Goal: Information Seeking & Learning: Understand process/instructions

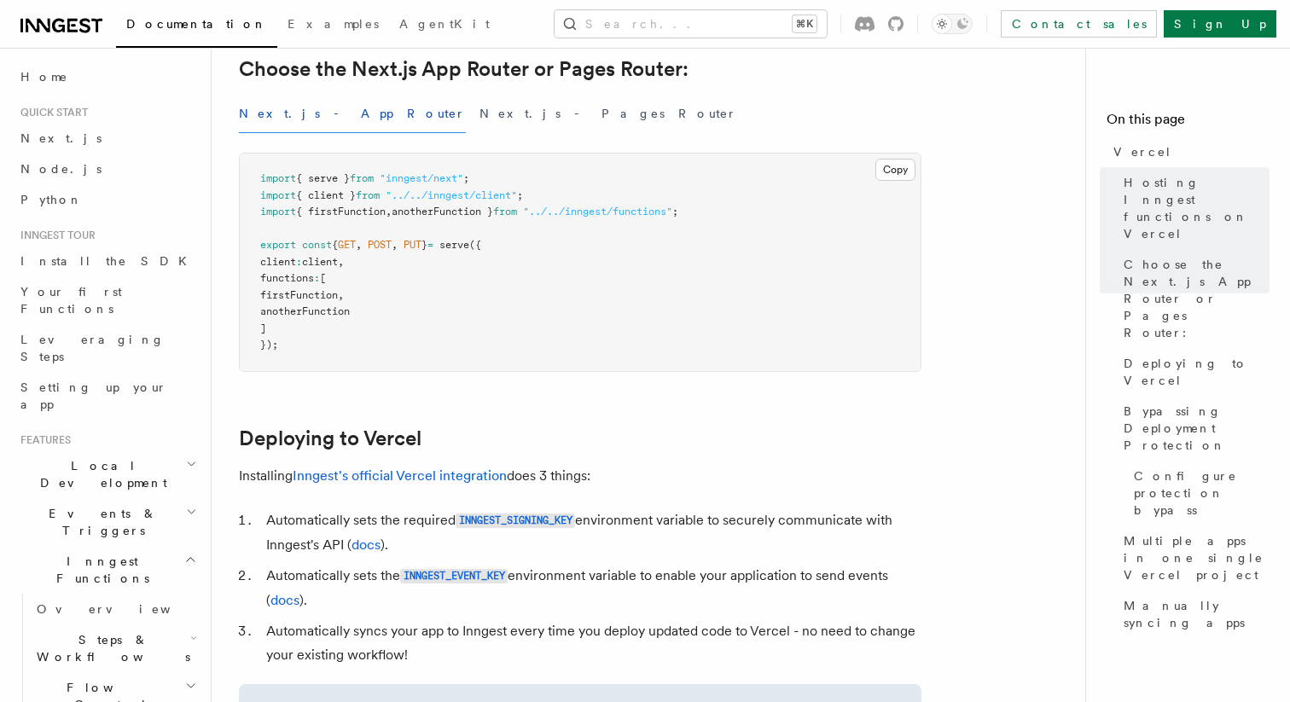
scroll to position [486, 0]
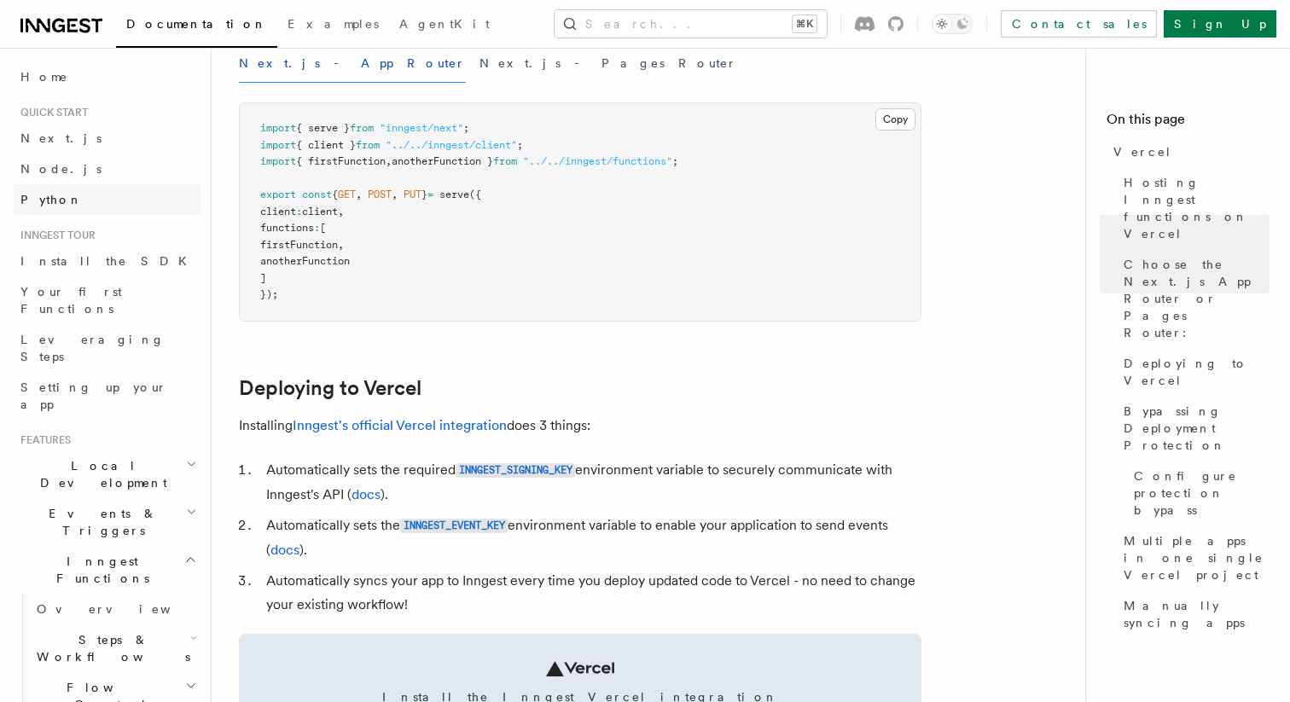
click at [45, 191] on span "Python" at bounding box center [51, 199] width 62 height 17
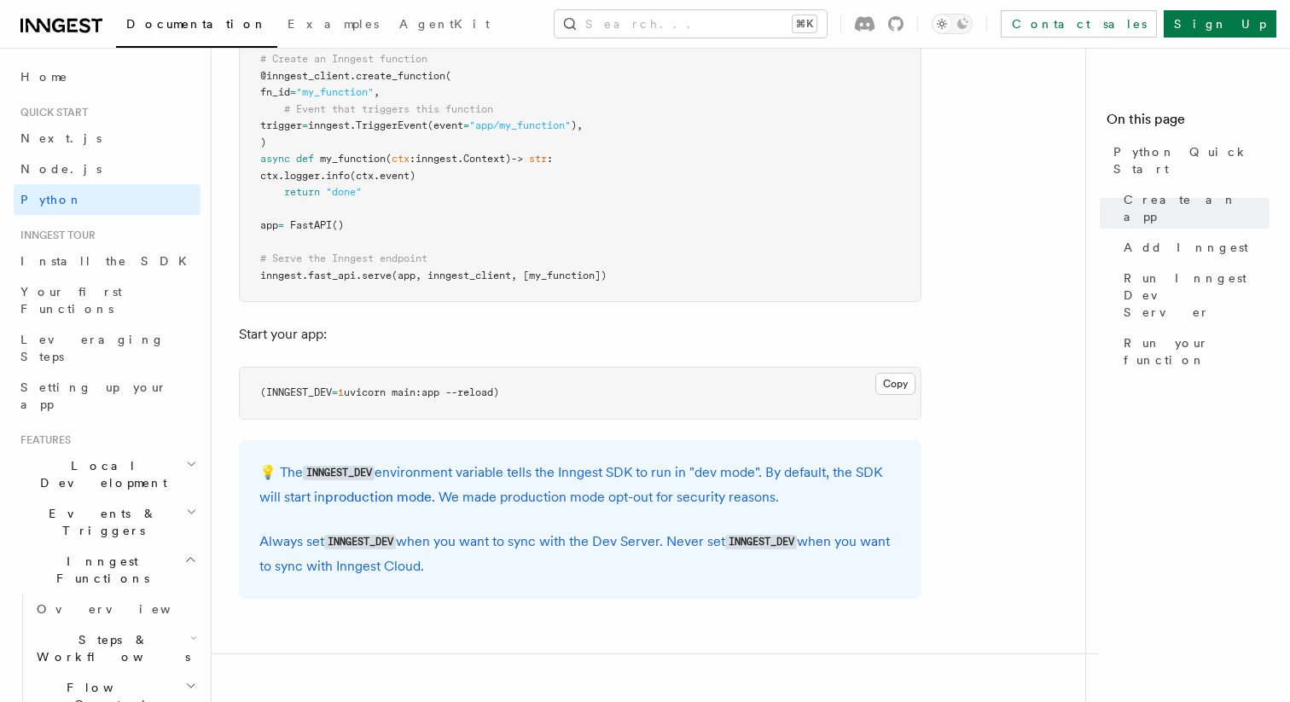
scroll to position [1465, 0]
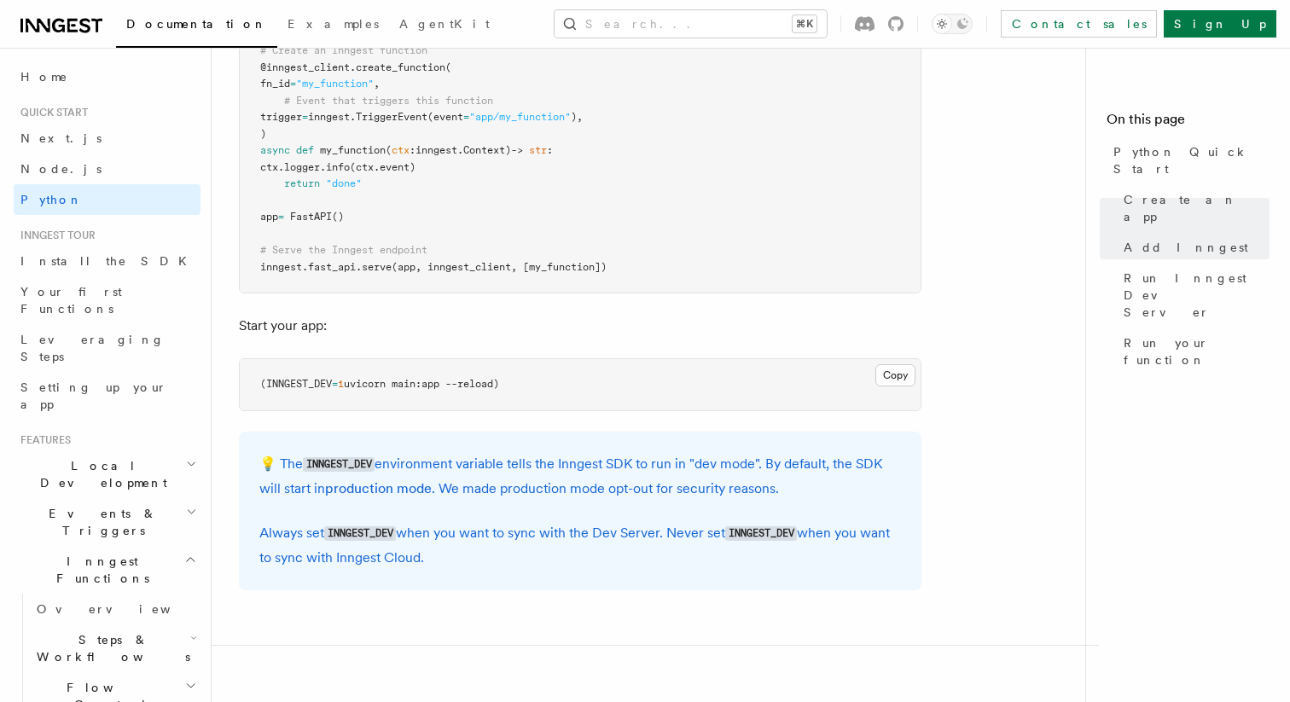
click at [78, 457] on span "Local Development" at bounding box center [100, 474] width 172 height 34
click at [74, 507] on span "Overview" at bounding box center [125, 514] width 176 height 14
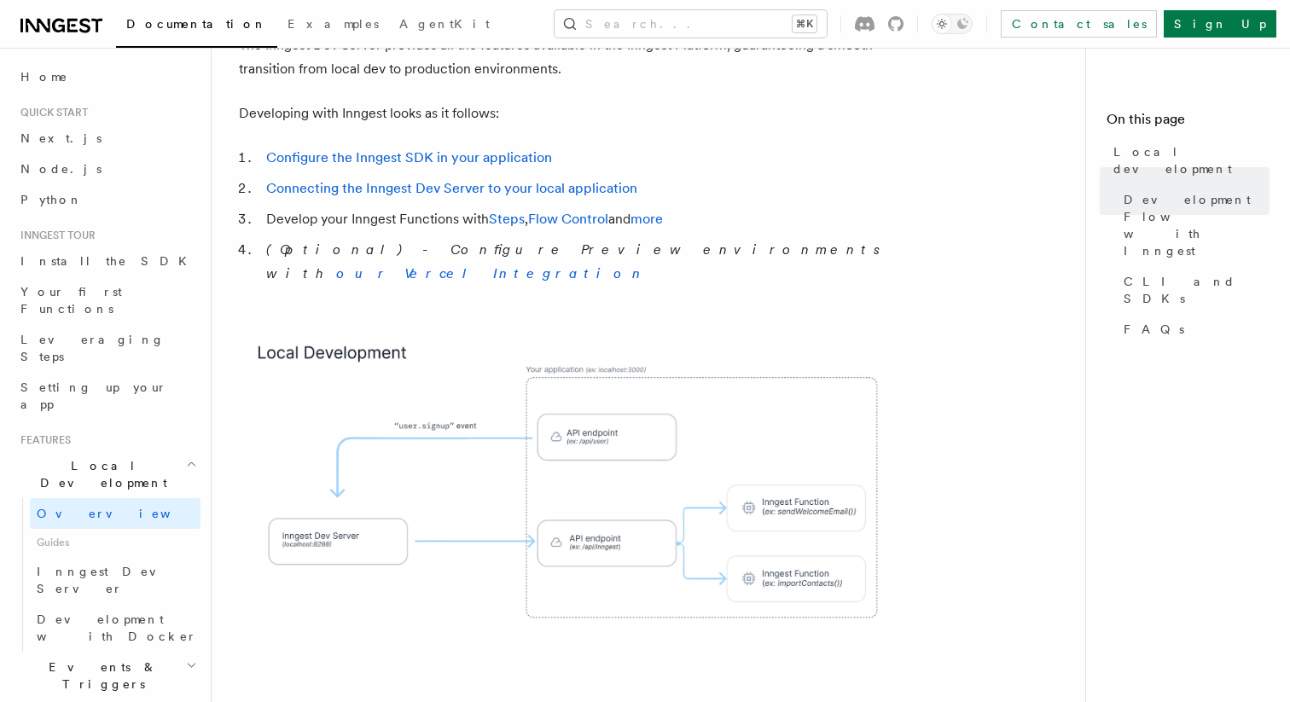
scroll to position [938, 0]
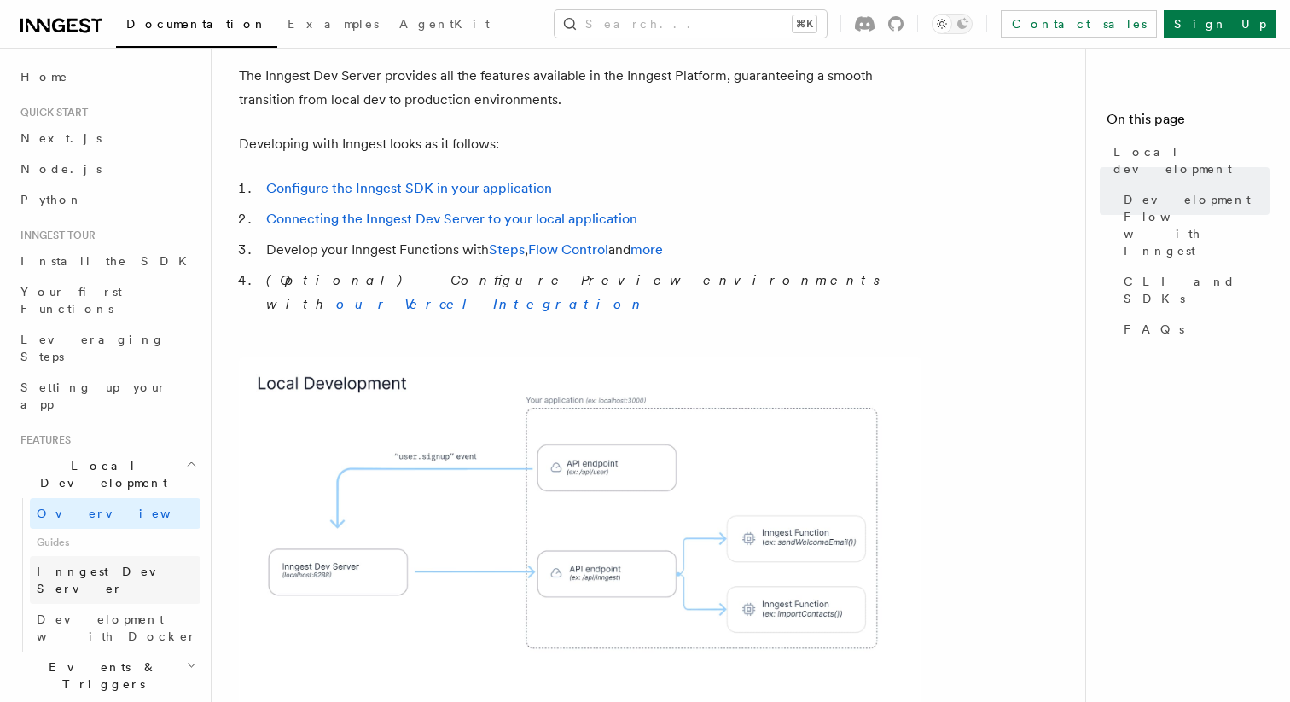
click at [113, 565] on span "Inngest Dev Server" at bounding box center [110, 580] width 146 height 31
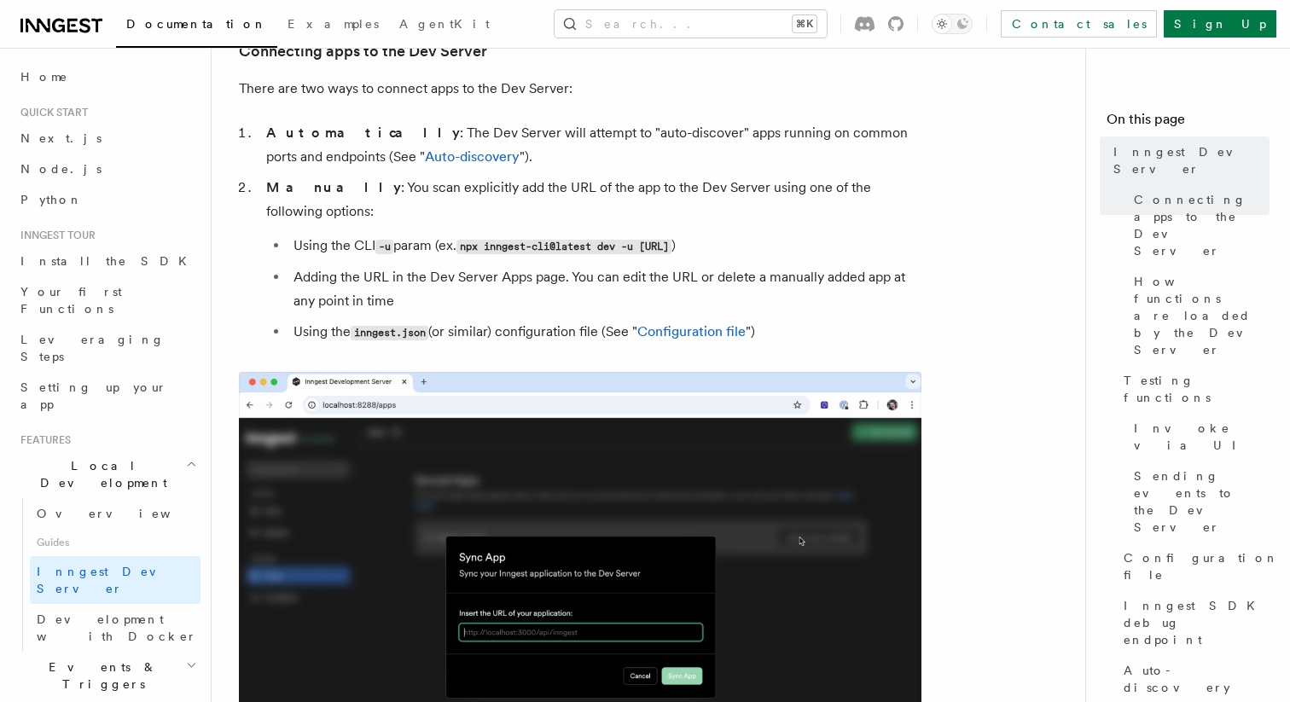
scroll to position [590, 0]
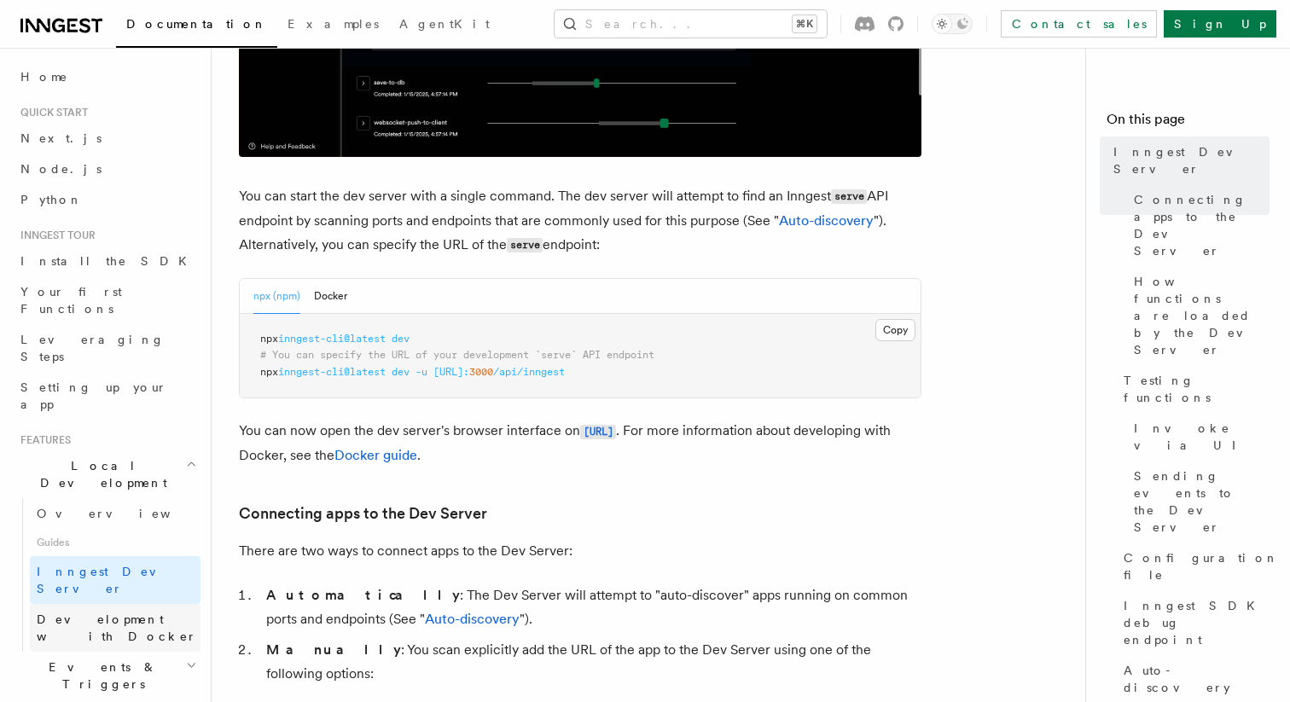
click at [129, 604] on link "Development with Docker" at bounding box center [115, 628] width 171 height 48
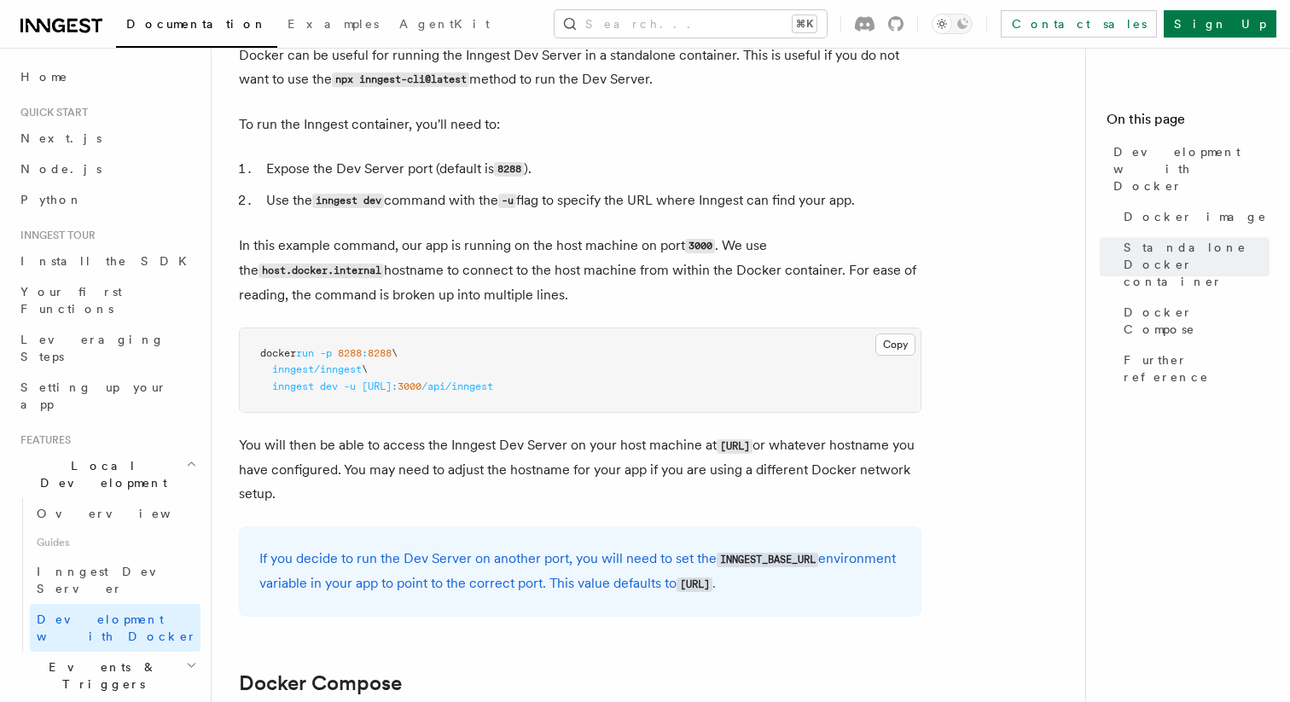
scroll to position [215, 0]
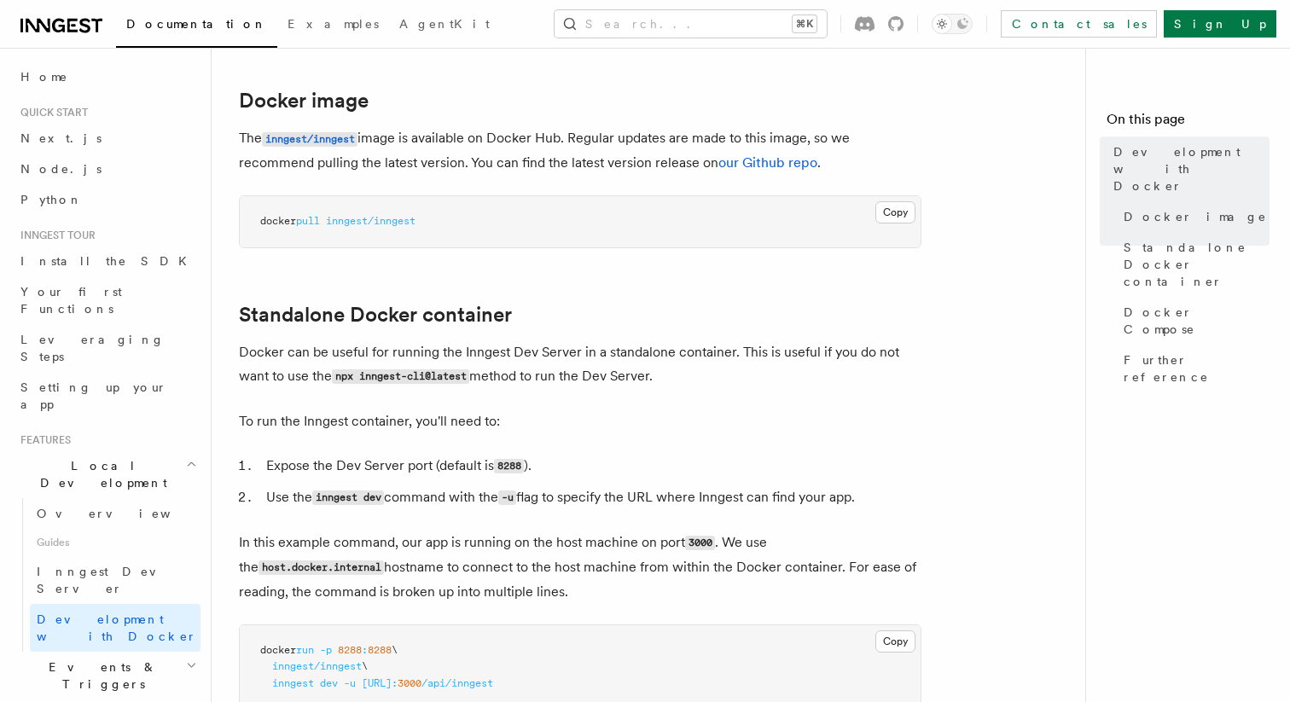
click at [58, 24] on icon at bounding box center [61, 25] width 82 height 20
